Goal: Task Accomplishment & Management: Manage account settings

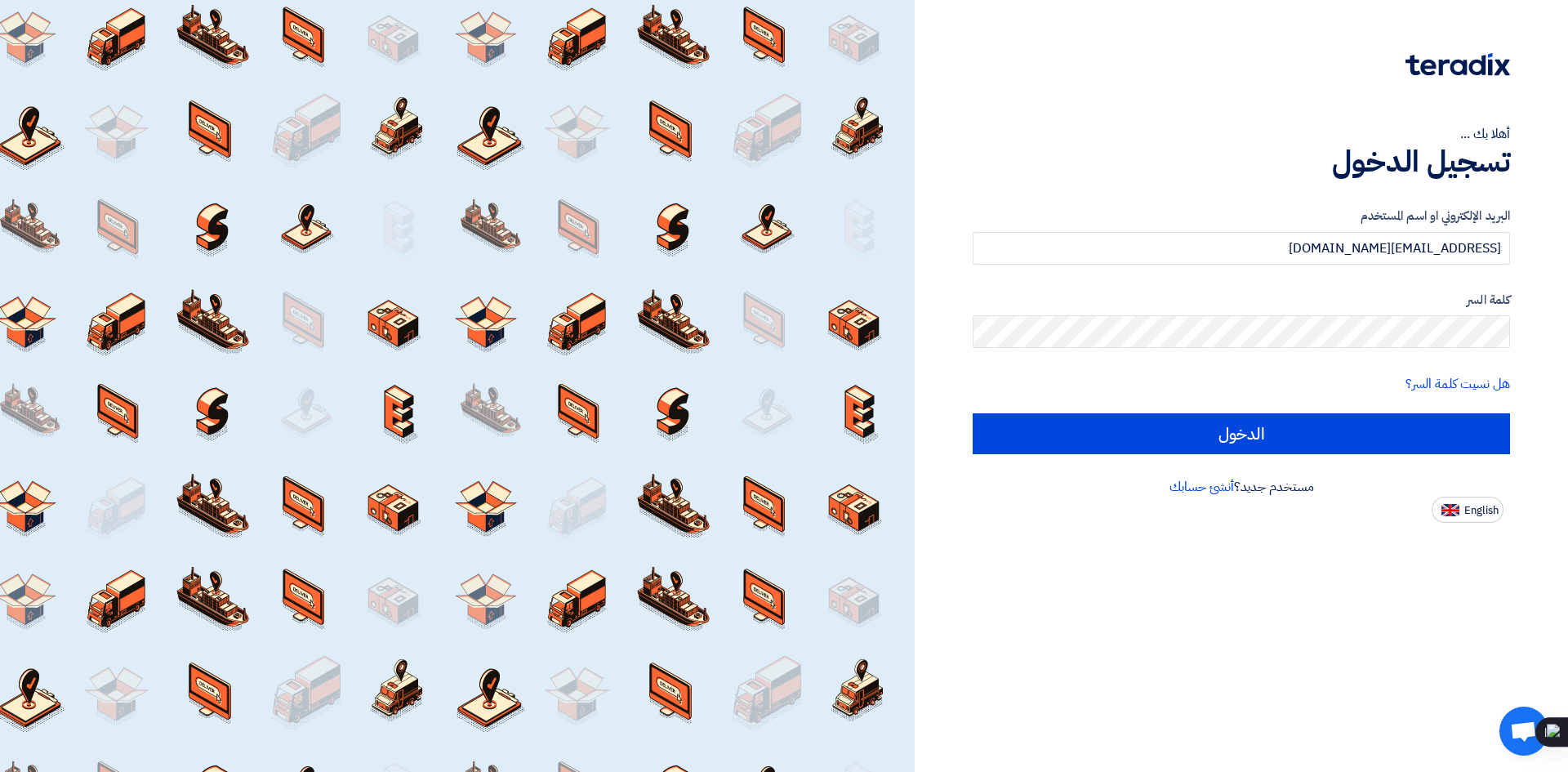
type input "[EMAIL_ADDRESS][DOMAIN_NAME]"
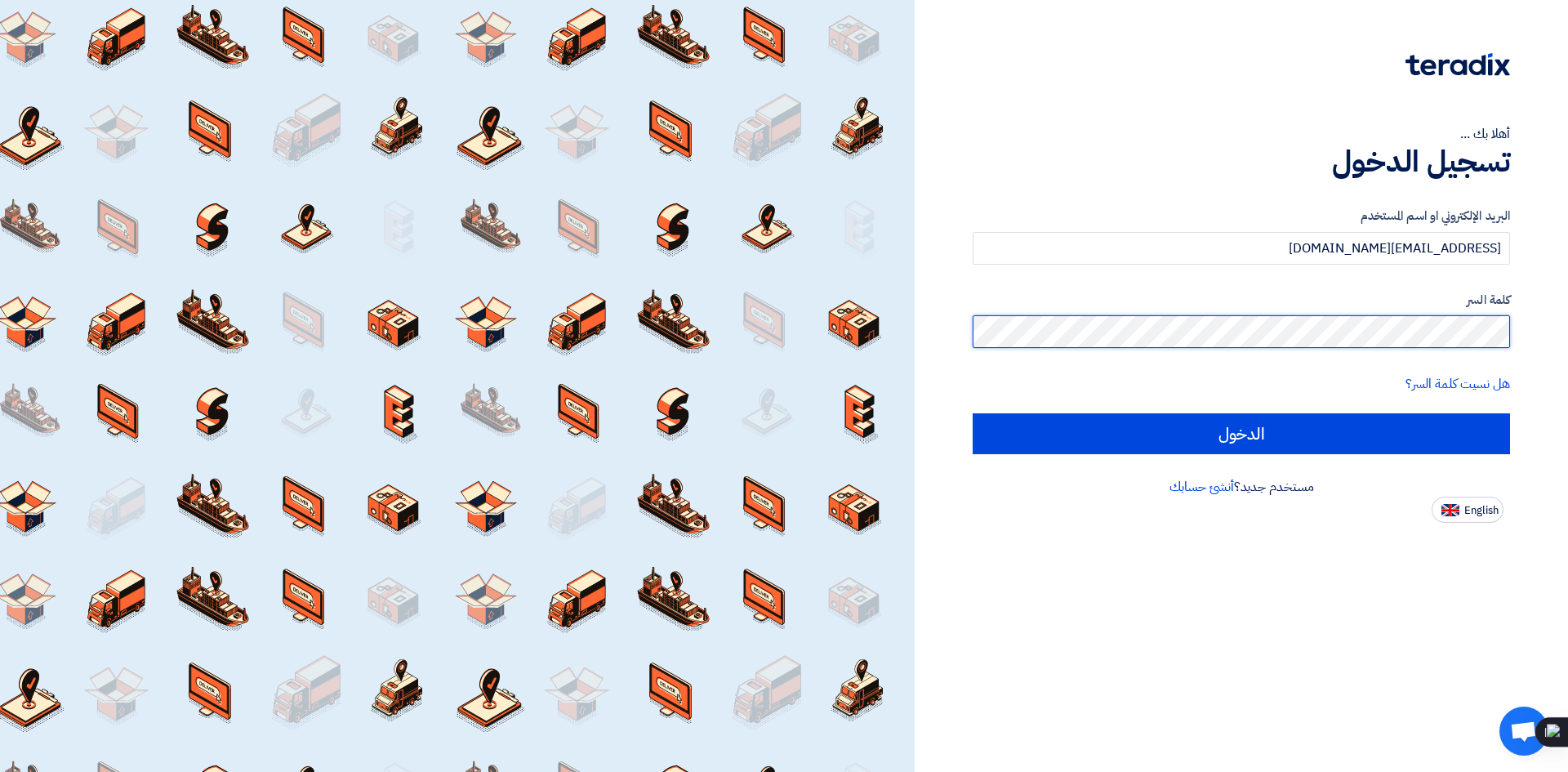
click at [973, 413] on input "الدخول" at bounding box center [1241, 433] width 537 height 41
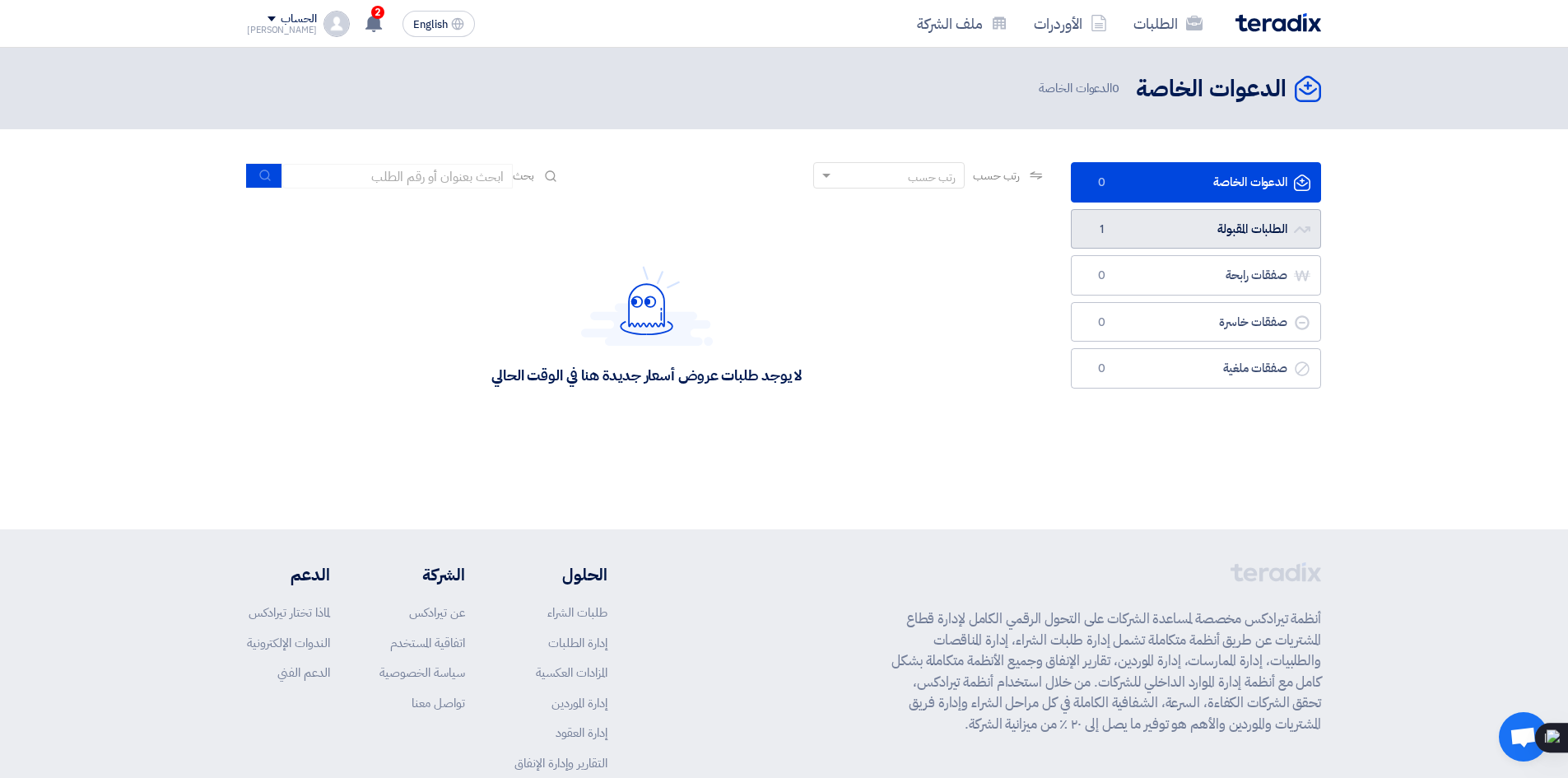
click at [1245, 219] on link "الطلبات المقبولة الطلبات المقبولة 1" at bounding box center [1196, 229] width 250 height 40
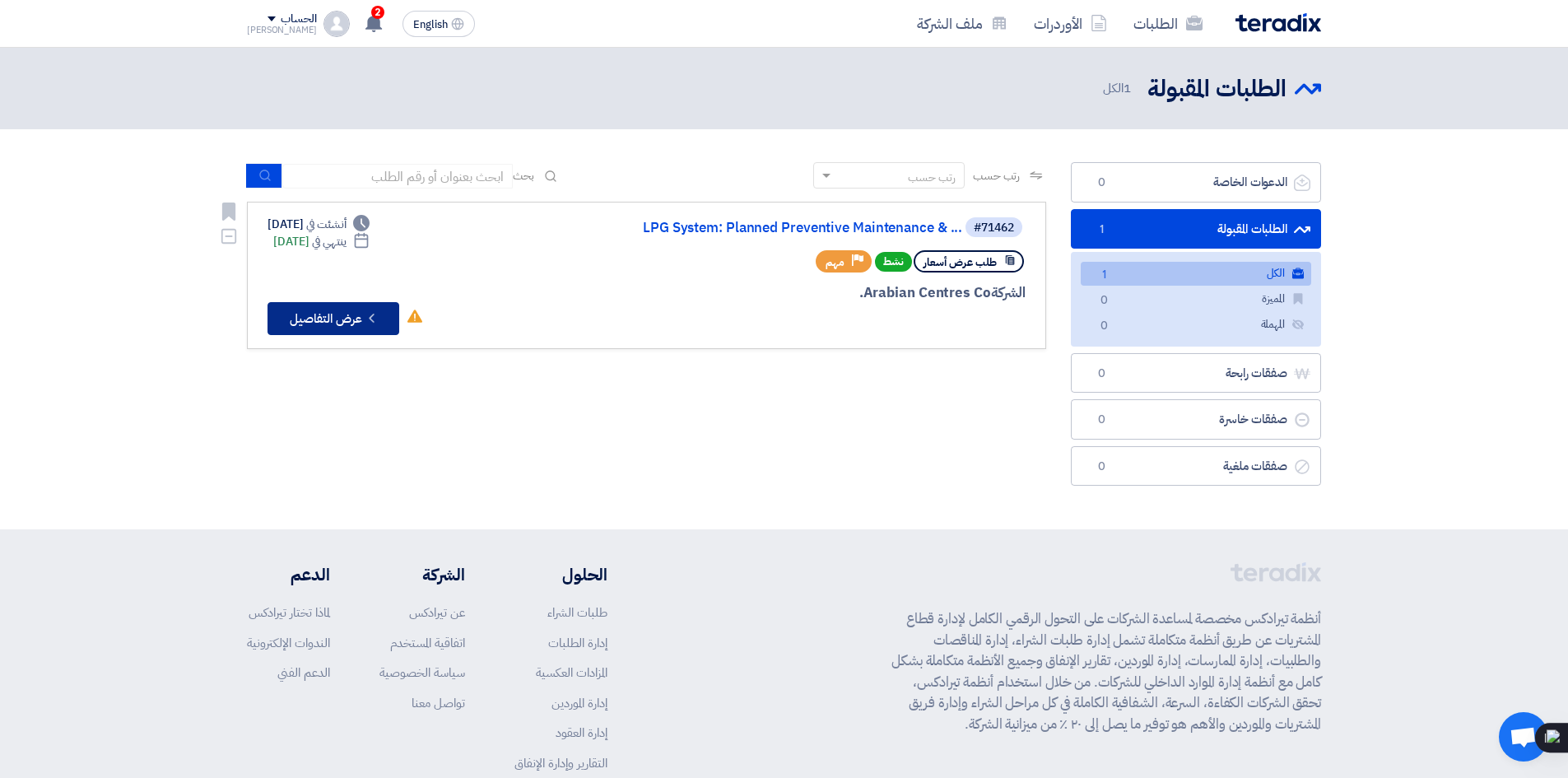
click at [311, 319] on button "Check details عرض التفاصيل" at bounding box center [333, 319] width 131 height 33
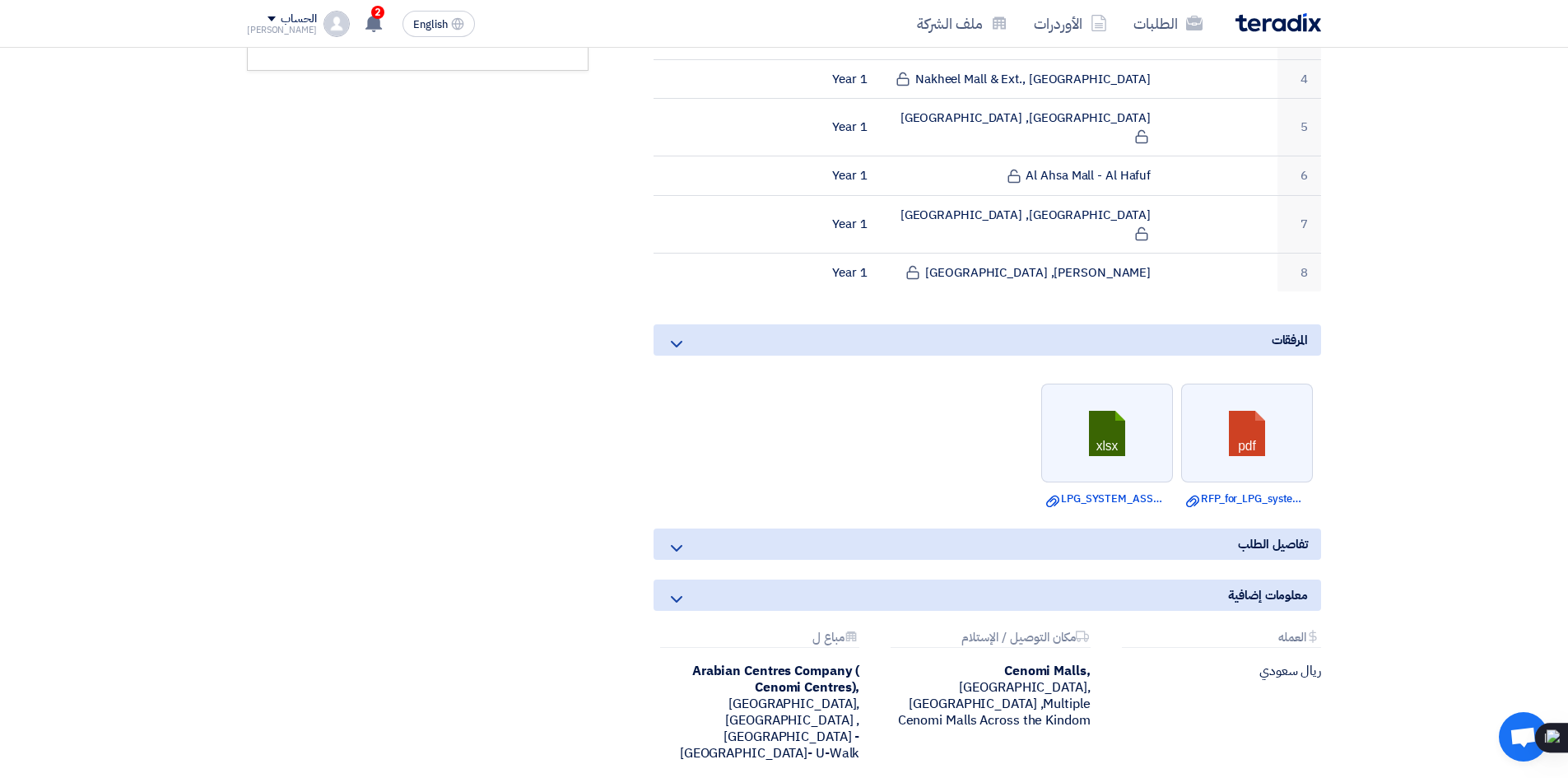
scroll to position [741, 0]
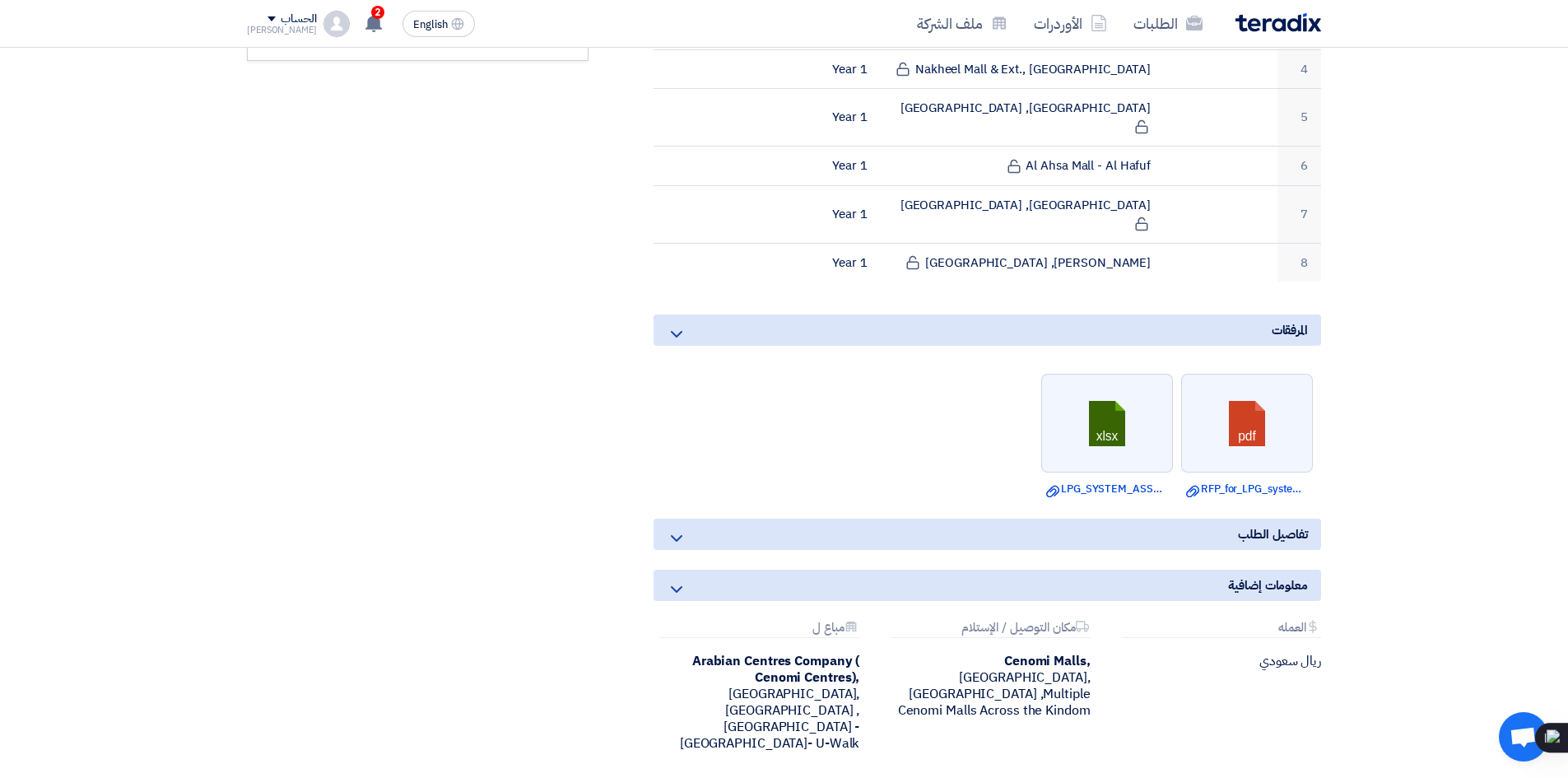
click at [674, 529] on icon at bounding box center [676, 539] width 20 height 20
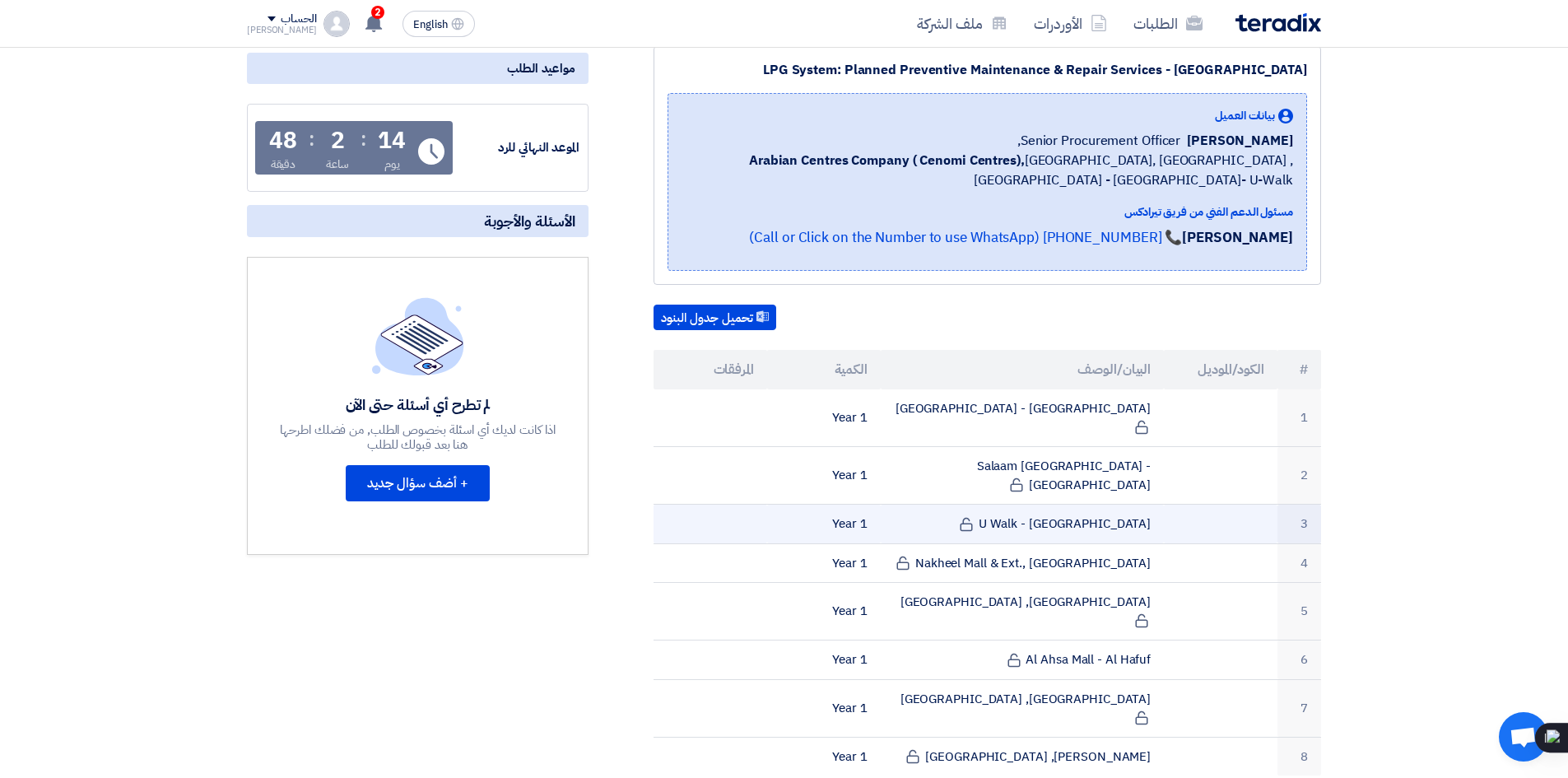
scroll to position [0, 0]
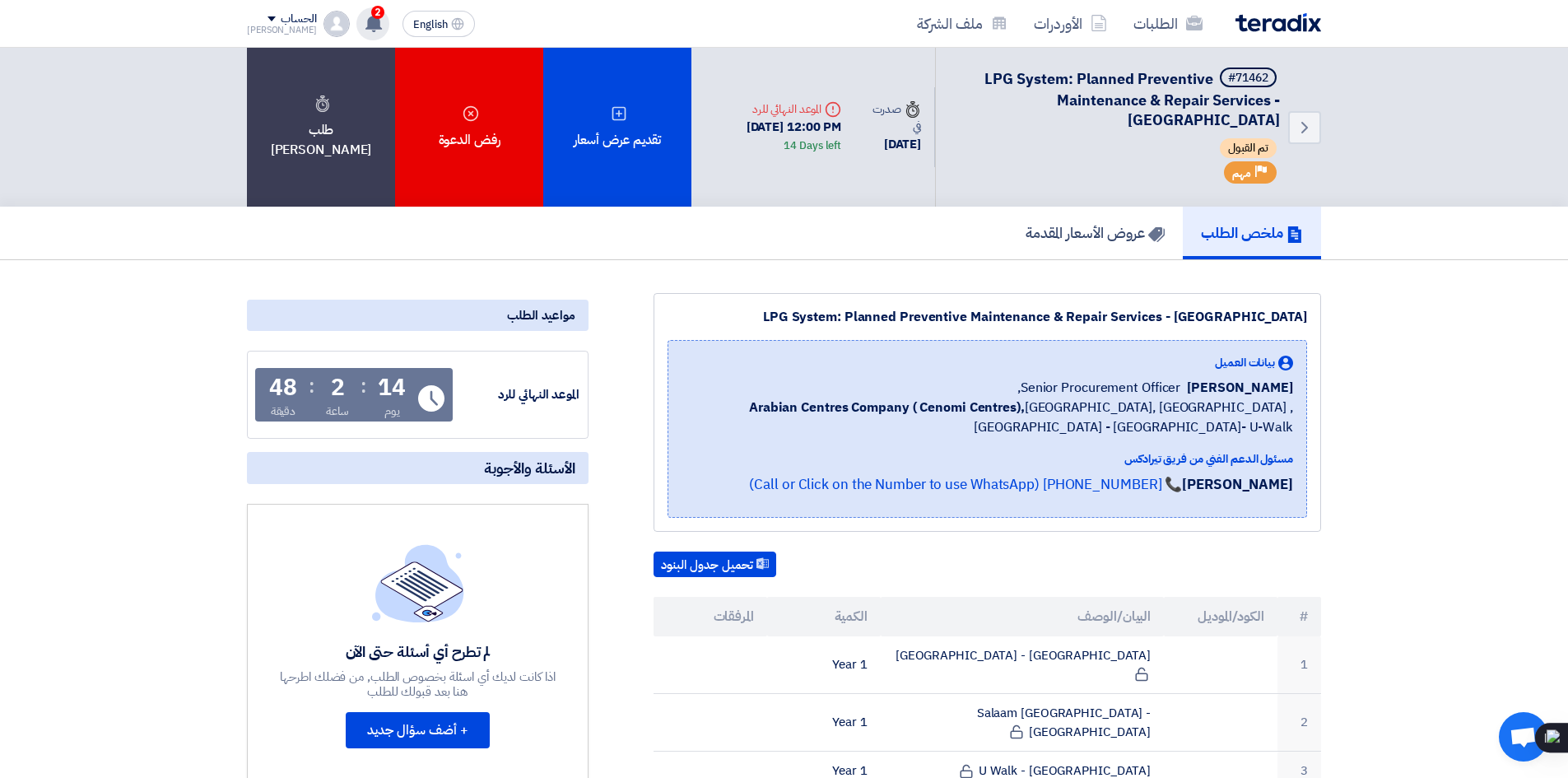
click at [365, 21] on use at bounding box center [373, 23] width 16 height 18
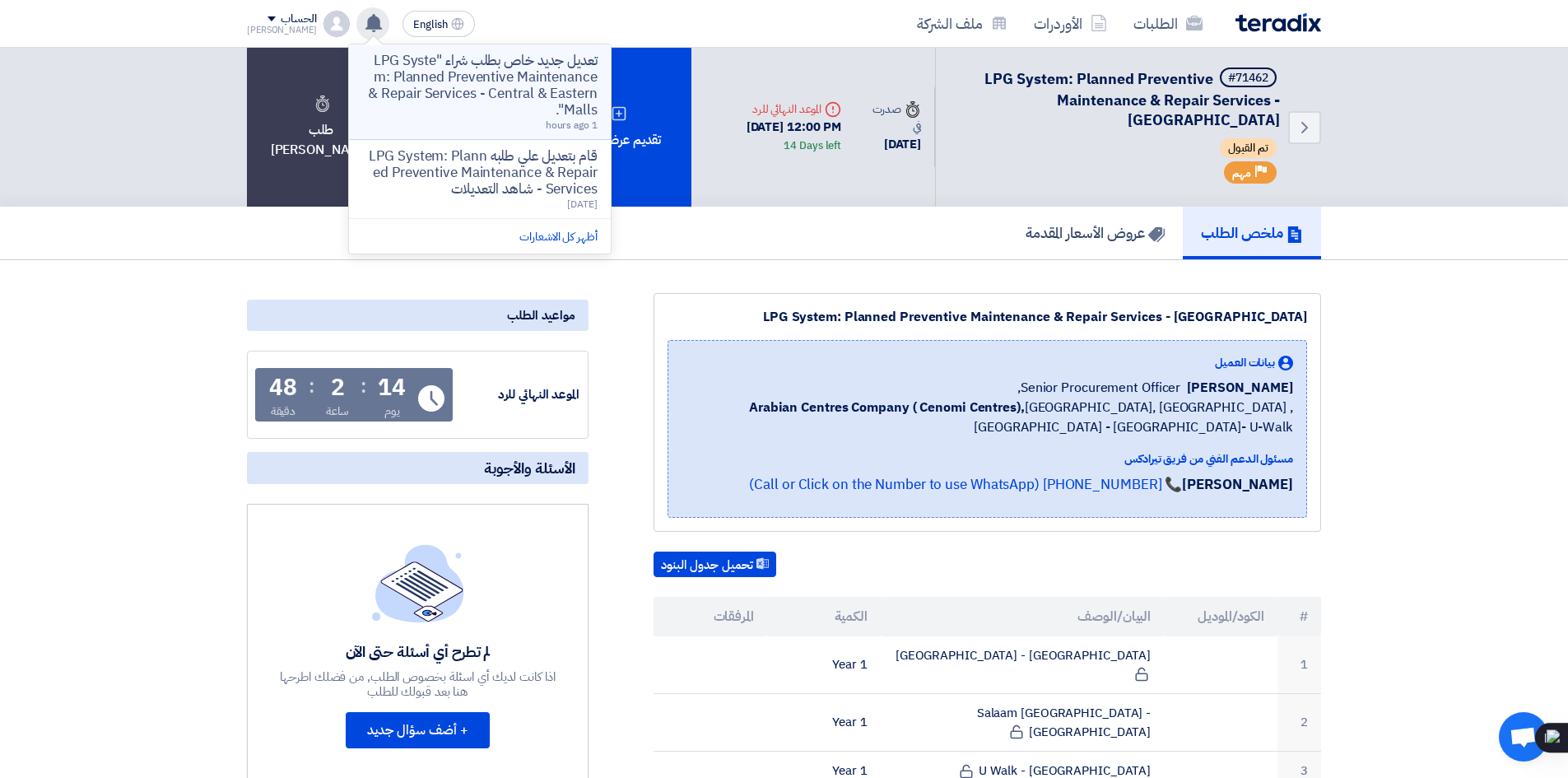
click at [508, 94] on p "تعديل جديد خاص بطلب شراء "LPG System: Planned Preventive Maintenance & Repair S…" at bounding box center [480, 86] width 235 height 66
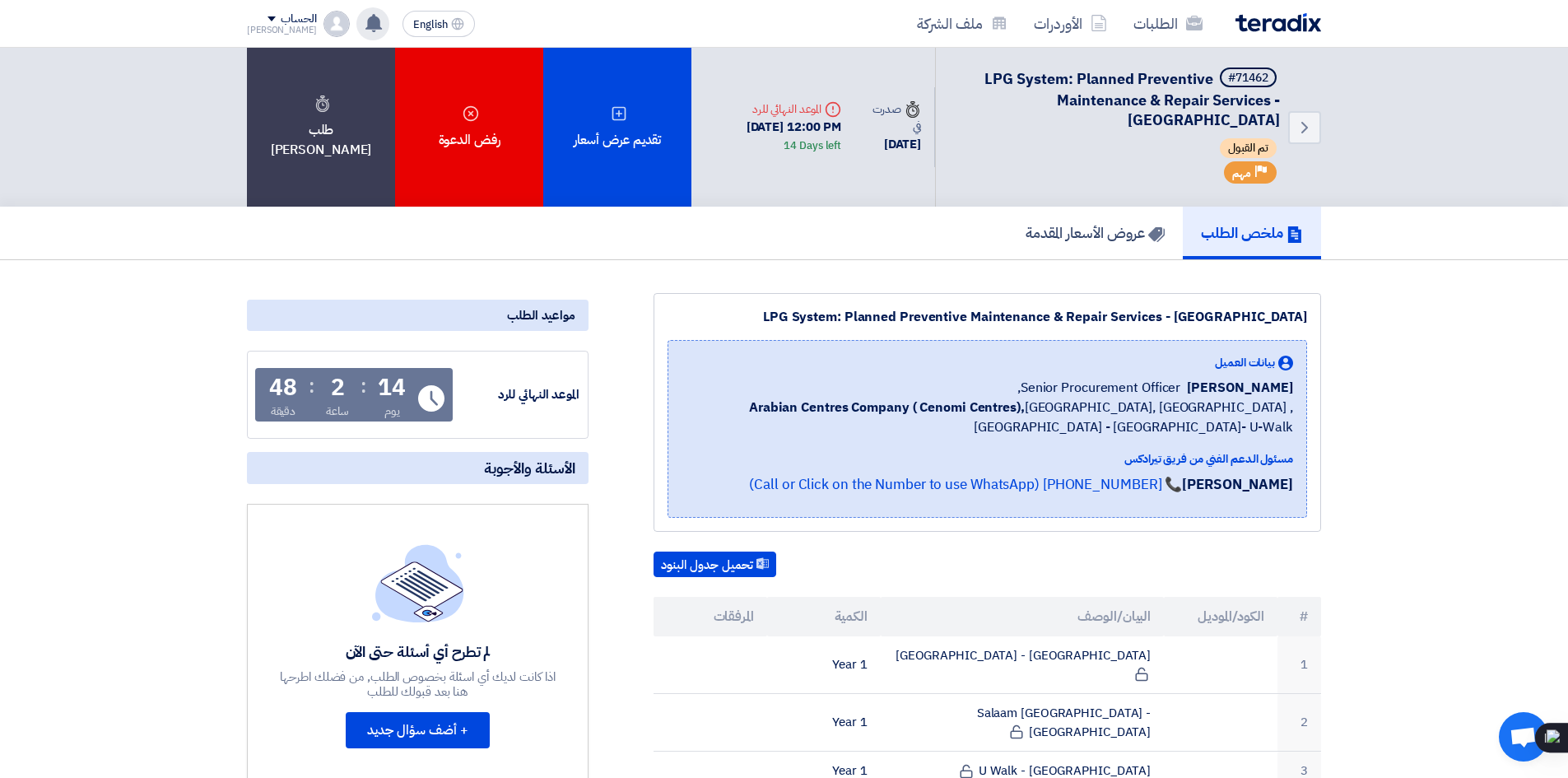
click at [365, 16] on use at bounding box center [373, 23] width 16 height 18
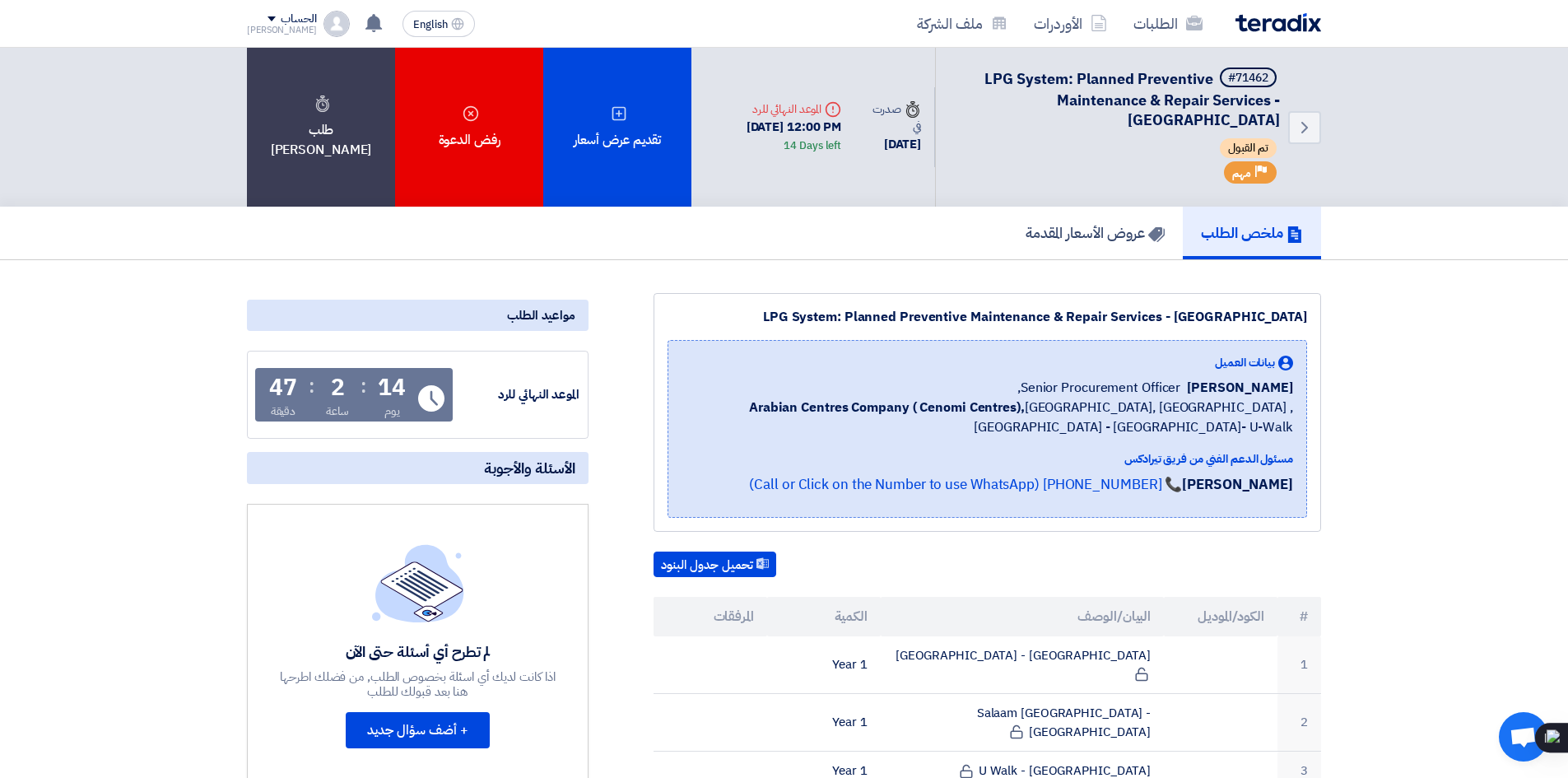
click at [1071, 31] on link "الأوردرات" at bounding box center [1070, 24] width 99 height 38
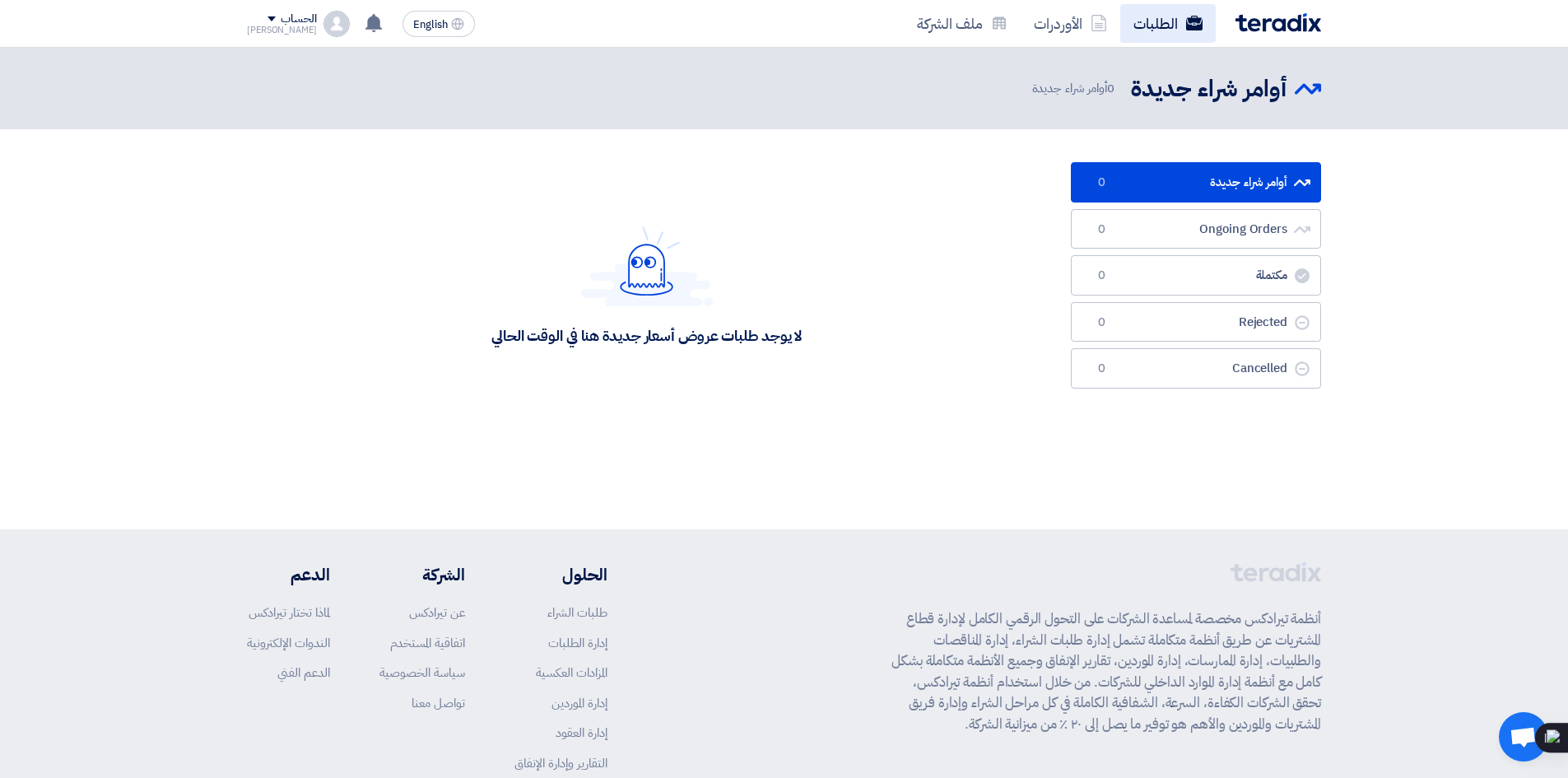
click at [1144, 24] on link "الطلبات" at bounding box center [1167, 24] width 96 height 38
